Goal: Transaction & Acquisition: Obtain resource

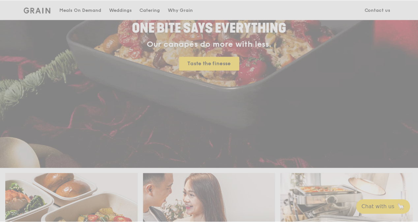
scroll to position [165, 0]
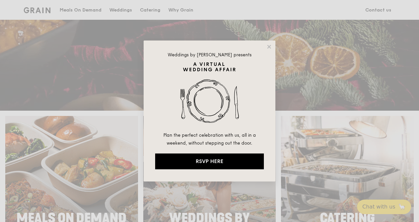
click at [266, 44] on div "Weddings by Grain presents Plan the perfect celebration with us, all in a weeke…" at bounding box center [210, 111] width 132 height 141
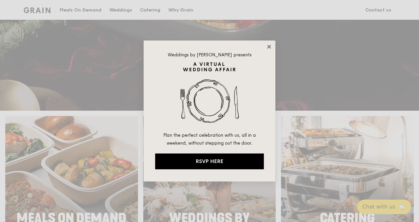
click at [268, 46] on icon at bounding box center [269, 47] width 4 height 4
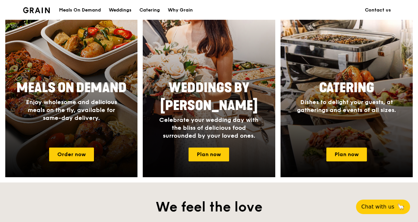
scroll to position [297, 0]
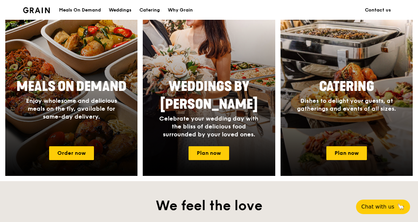
click at [368, 141] on div "Catering Dishes to delight your guests, at gatherings and events of all sizes." at bounding box center [347, 108] width 132 height 66
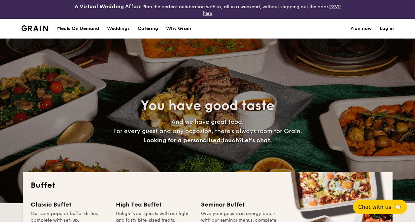
select select
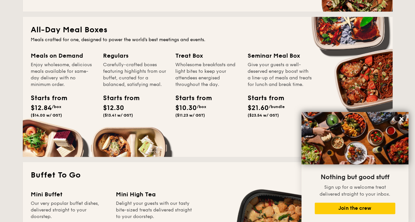
scroll to position [263, 0]
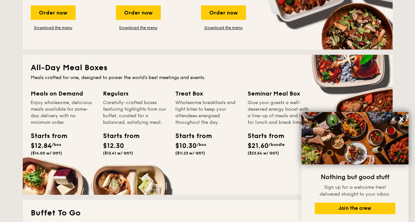
click at [128, 123] on div "Carefully-crafted boxes featuring highlights from our buffet, curated for a bal…" at bounding box center [135, 113] width 64 height 26
click at [126, 104] on div "Carefully-crafted boxes featuring highlights from our buffet, curated for a bal…" at bounding box center [135, 113] width 64 height 26
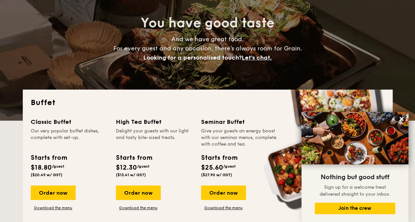
scroll to position [0, 0]
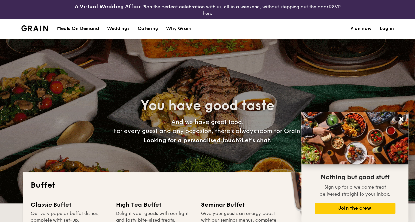
click at [84, 27] on div "Meals On Demand" at bounding box center [78, 29] width 42 height 20
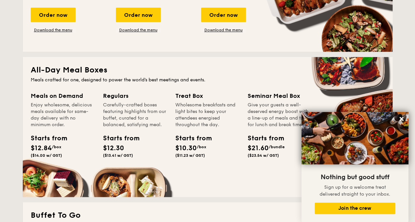
scroll to position [264, 0]
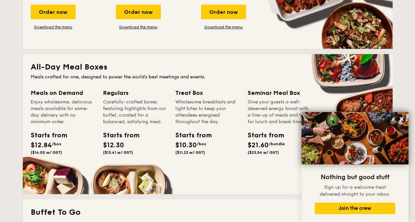
click at [49, 141] on div "Starts from $12.84 /box ($14.00 w/ GST)" at bounding box center [46, 143] width 30 height 24
click at [59, 92] on div "Meals on Demand" at bounding box center [63, 92] width 64 height 9
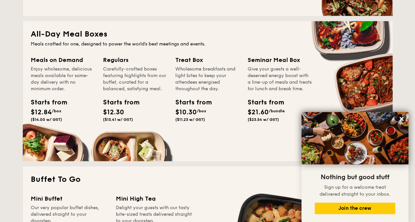
scroll to position [363, 0]
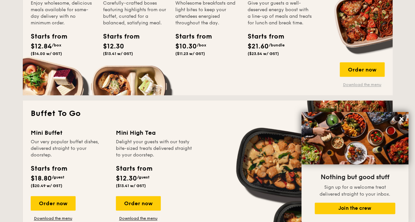
click at [365, 83] on link "Download the menu" at bounding box center [361, 84] width 45 height 5
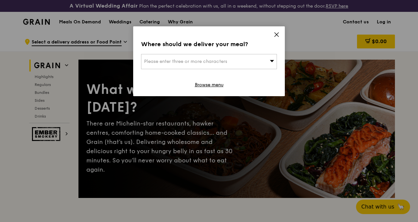
click at [276, 35] on icon at bounding box center [277, 35] width 6 height 6
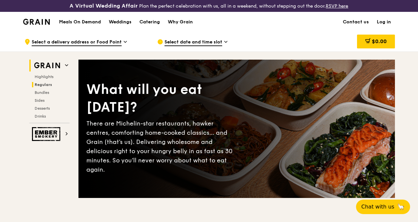
click at [45, 87] on span "Regulars" at bounding box center [43, 84] width 17 height 5
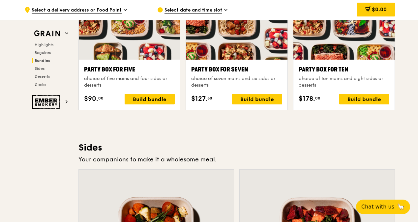
scroll to position [1315, 0]
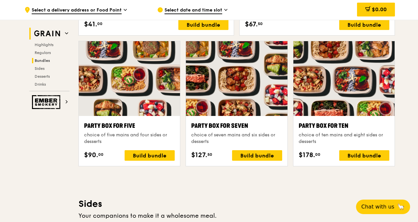
click at [59, 37] on img at bounding box center [47, 34] width 30 height 12
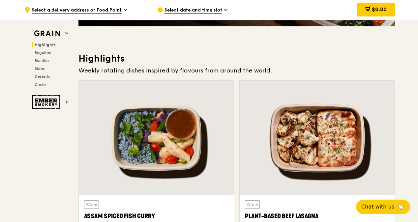
scroll to position [170, 0]
